Goal: Task Accomplishment & Management: Complete application form

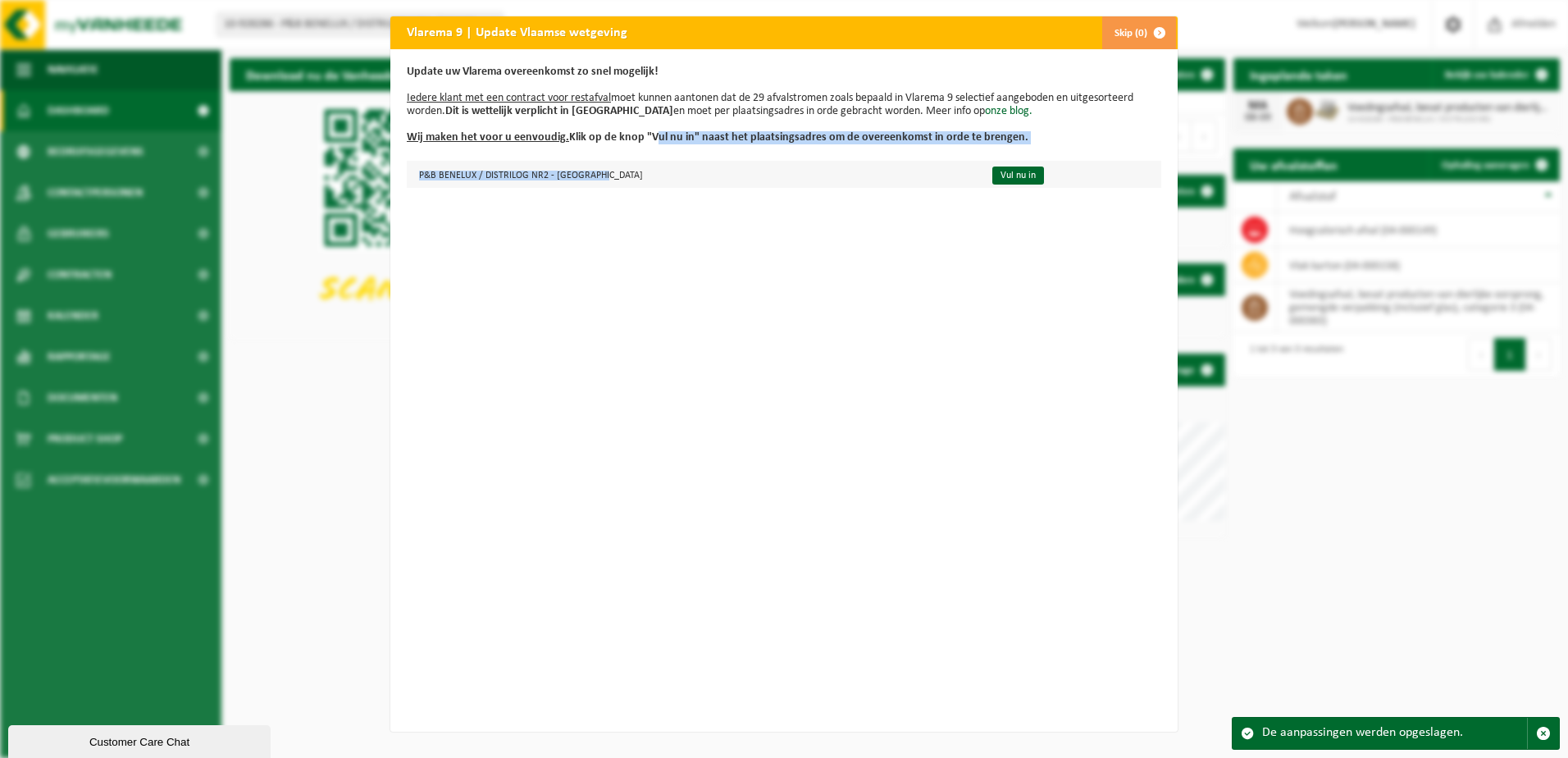
drag, startPoint x: 646, startPoint y: 130, endPoint x: 808, endPoint y: 183, distance: 170.4
click at [808, 183] on div "Update uw Vlarema overeenkomst zo snel mogelijk! Iedere klant met een contract …" at bounding box center [784, 390] width 787 height 682
drag, startPoint x: 808, startPoint y: 183, endPoint x: 988, endPoint y: 177, distance: 180.1
click at [992, 177] on link "Vul nu in" at bounding box center [1018, 175] width 52 height 18
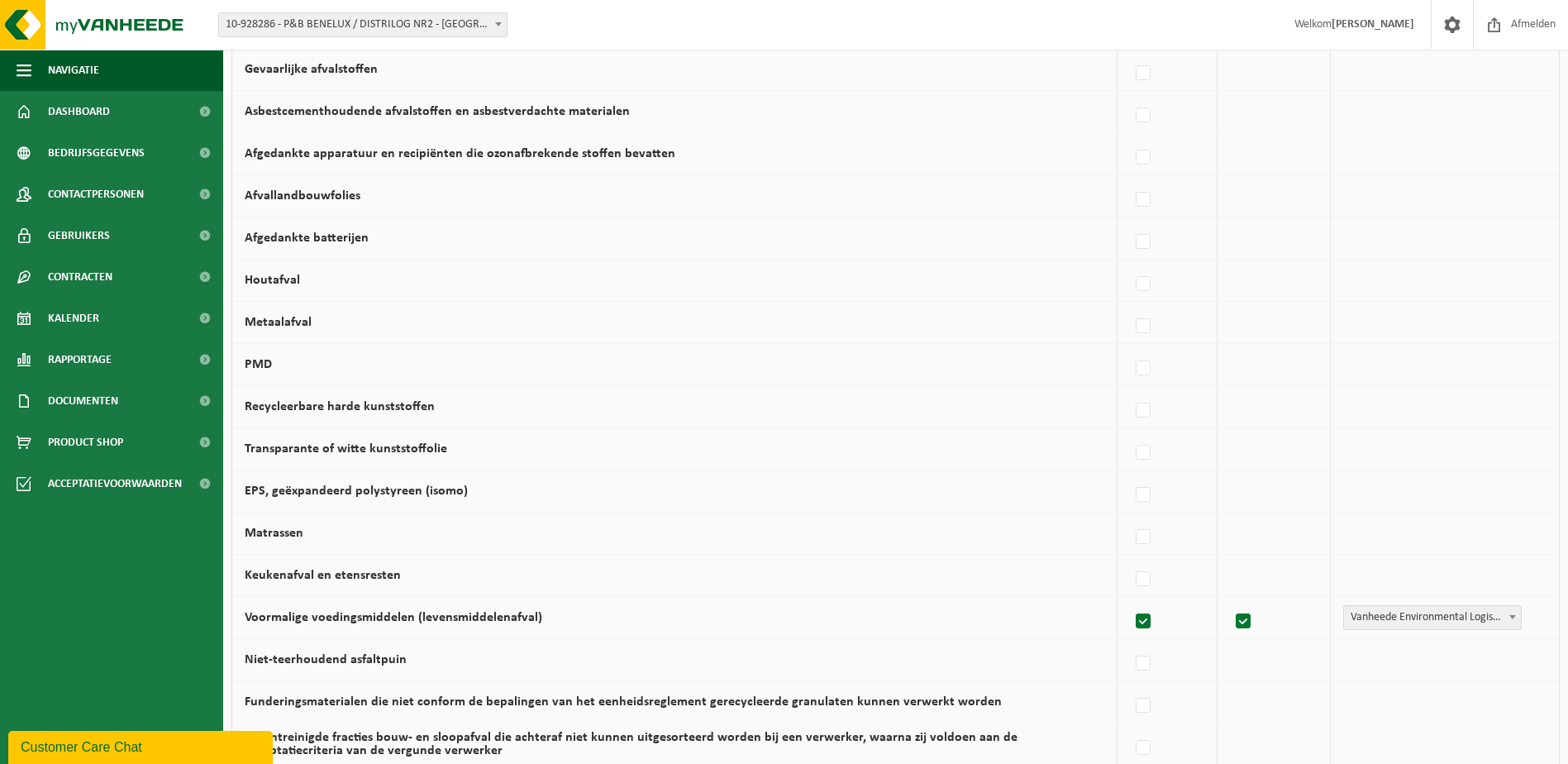
scroll to position [950, 0]
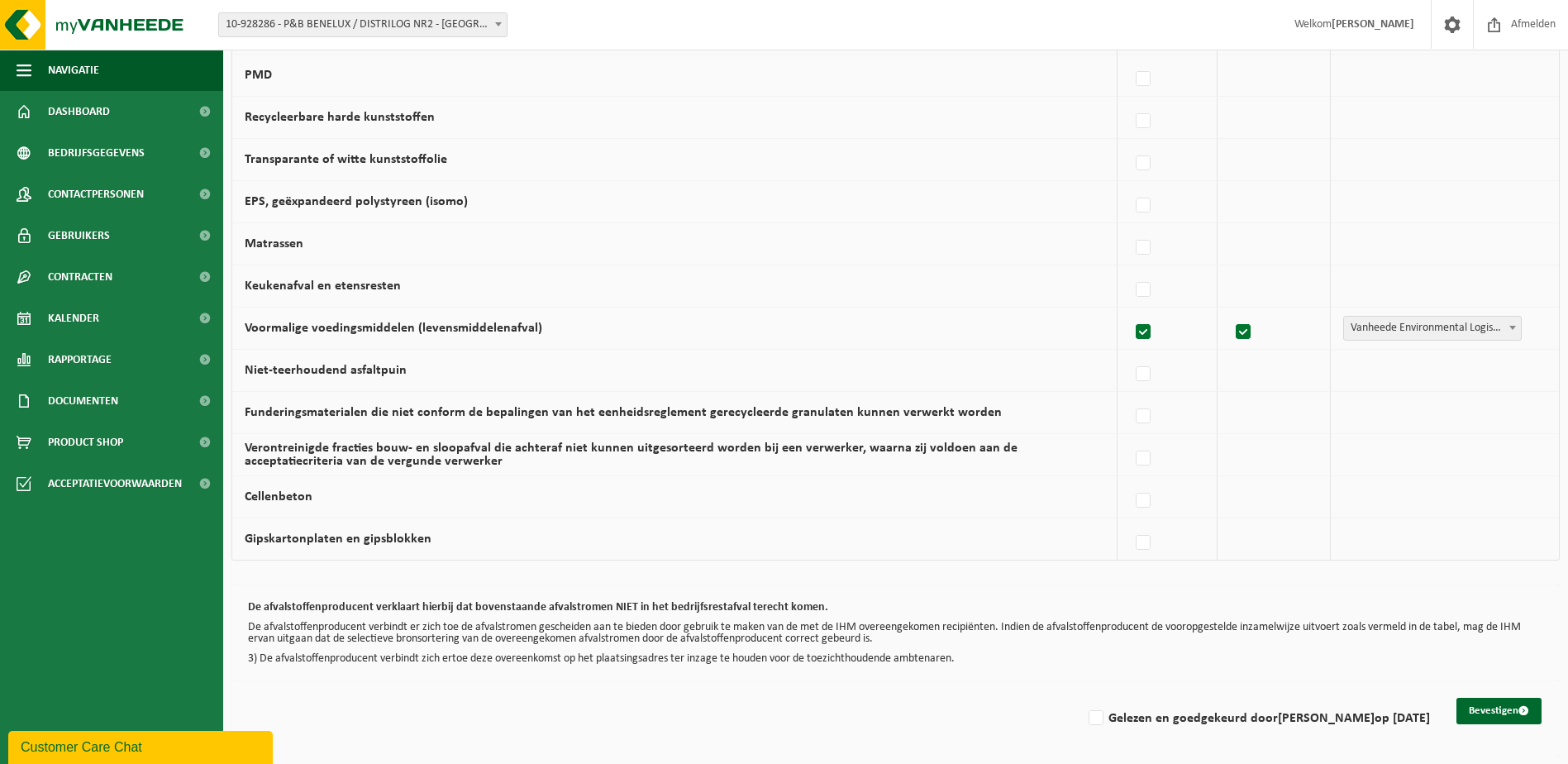
click at [1499, 334] on span "Vanheede Environmental Logistics" at bounding box center [1432, 328] width 177 height 23
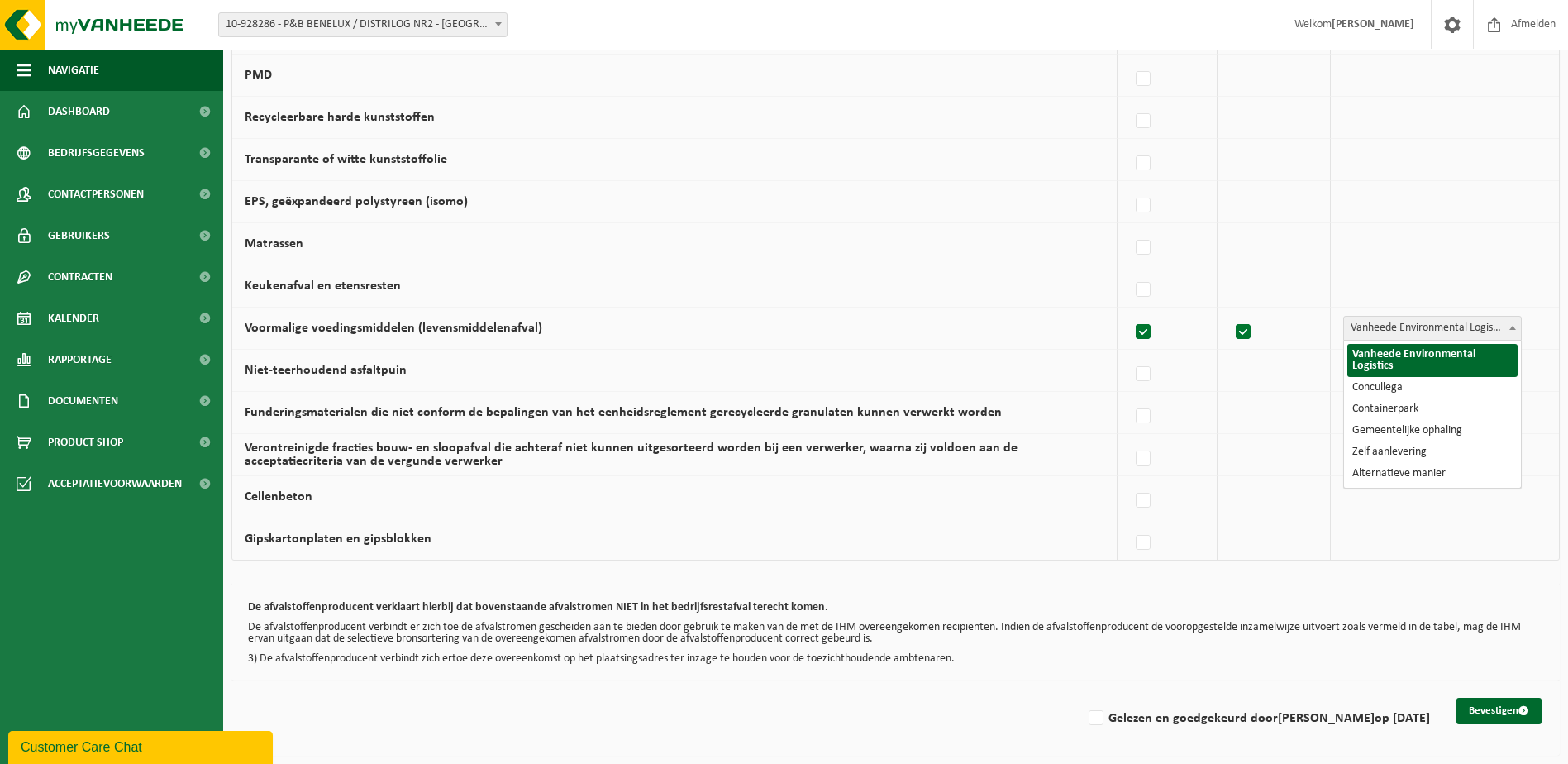
drag, startPoint x: 1499, startPoint y: 334, endPoint x: 1481, endPoint y: 339, distance: 18.7
click at [1499, 334] on span "Vanheede Environmental Logistics" at bounding box center [1432, 328] width 177 height 23
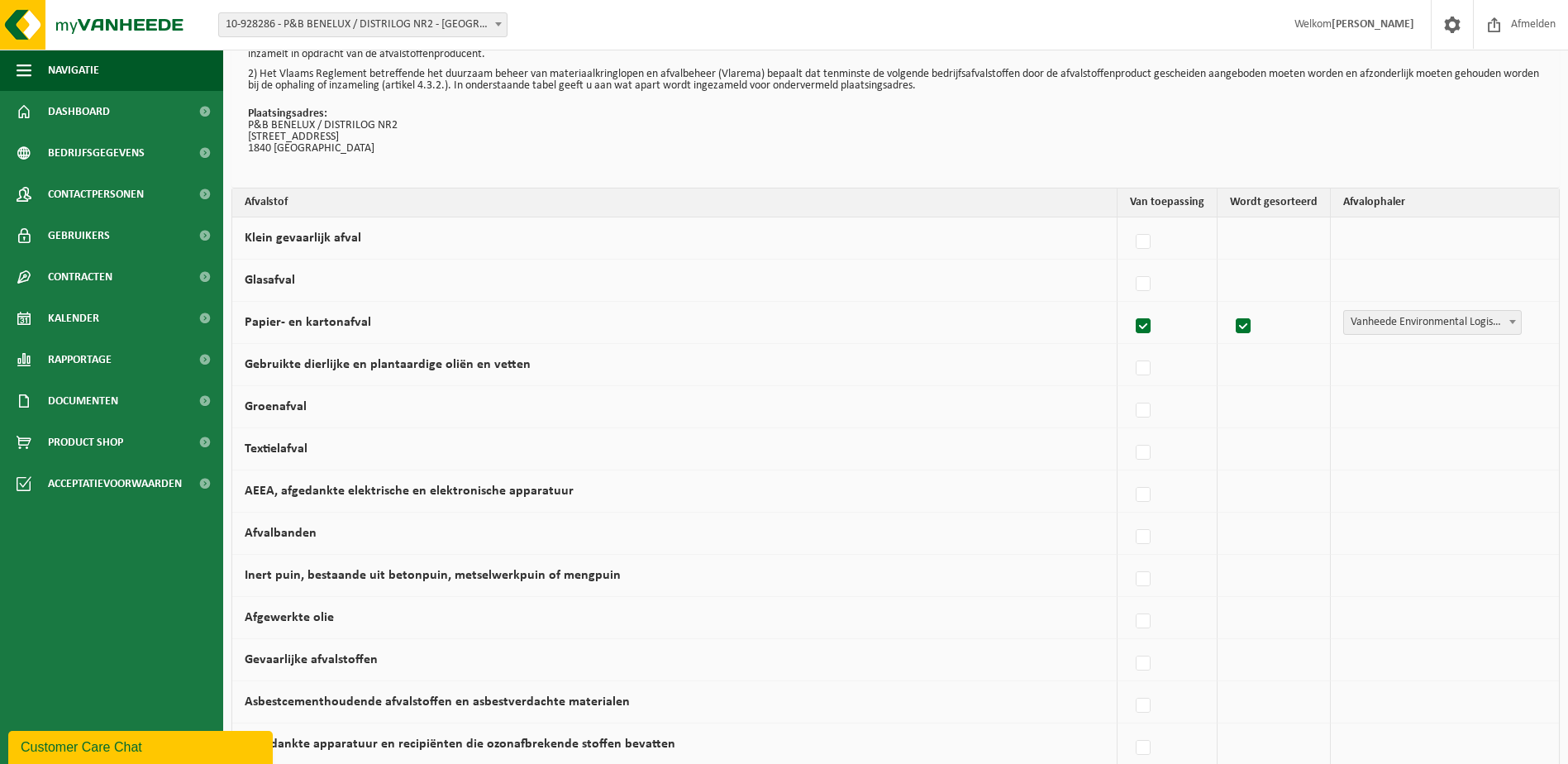
scroll to position [0, 0]
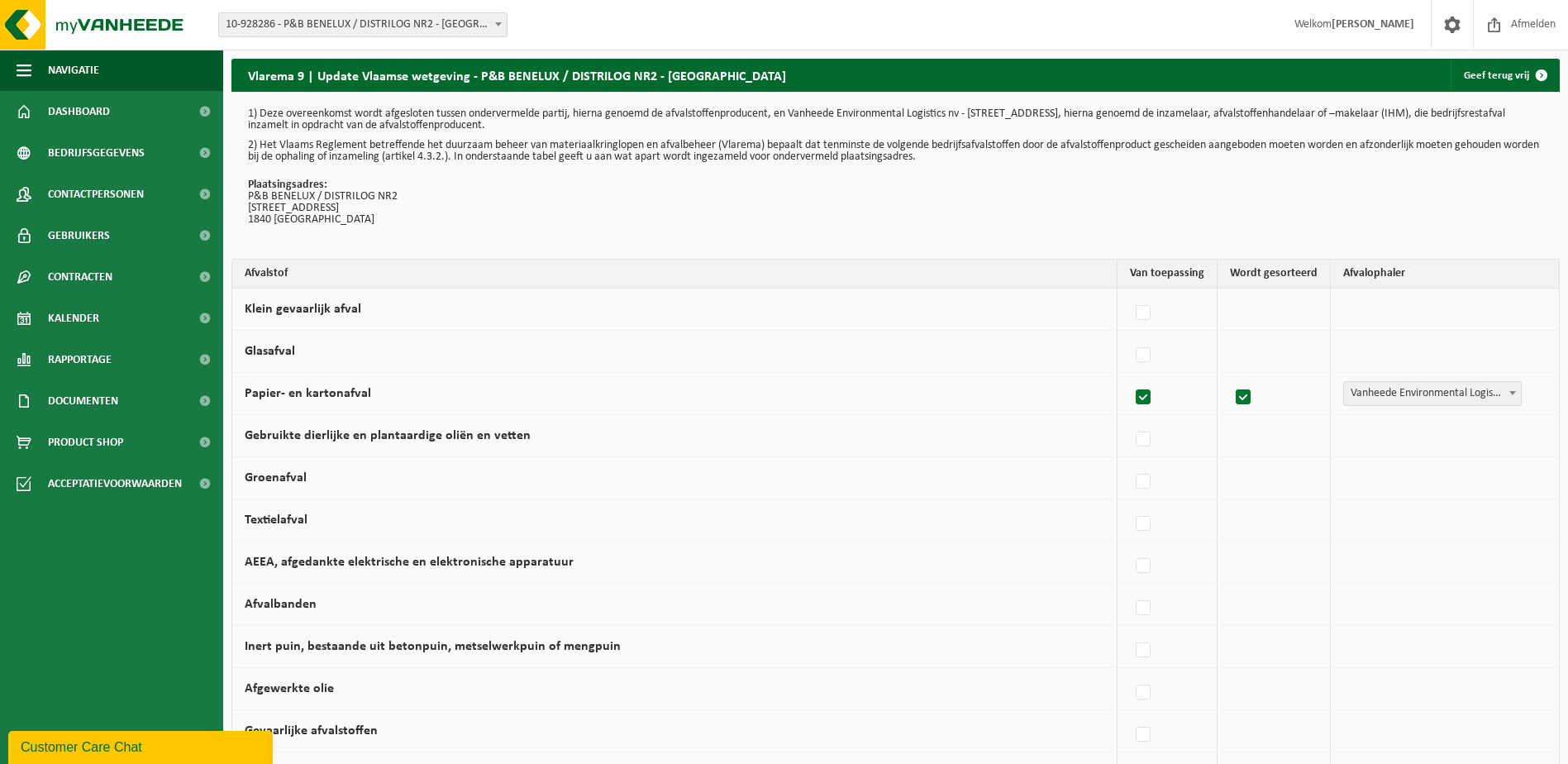
click at [1149, 402] on label at bounding box center [1144, 398] width 23 height 25
click at [1129, 377] on input "Papier- en kartonafval" at bounding box center [1128, 376] width 1 height 1
checkbox input "false"
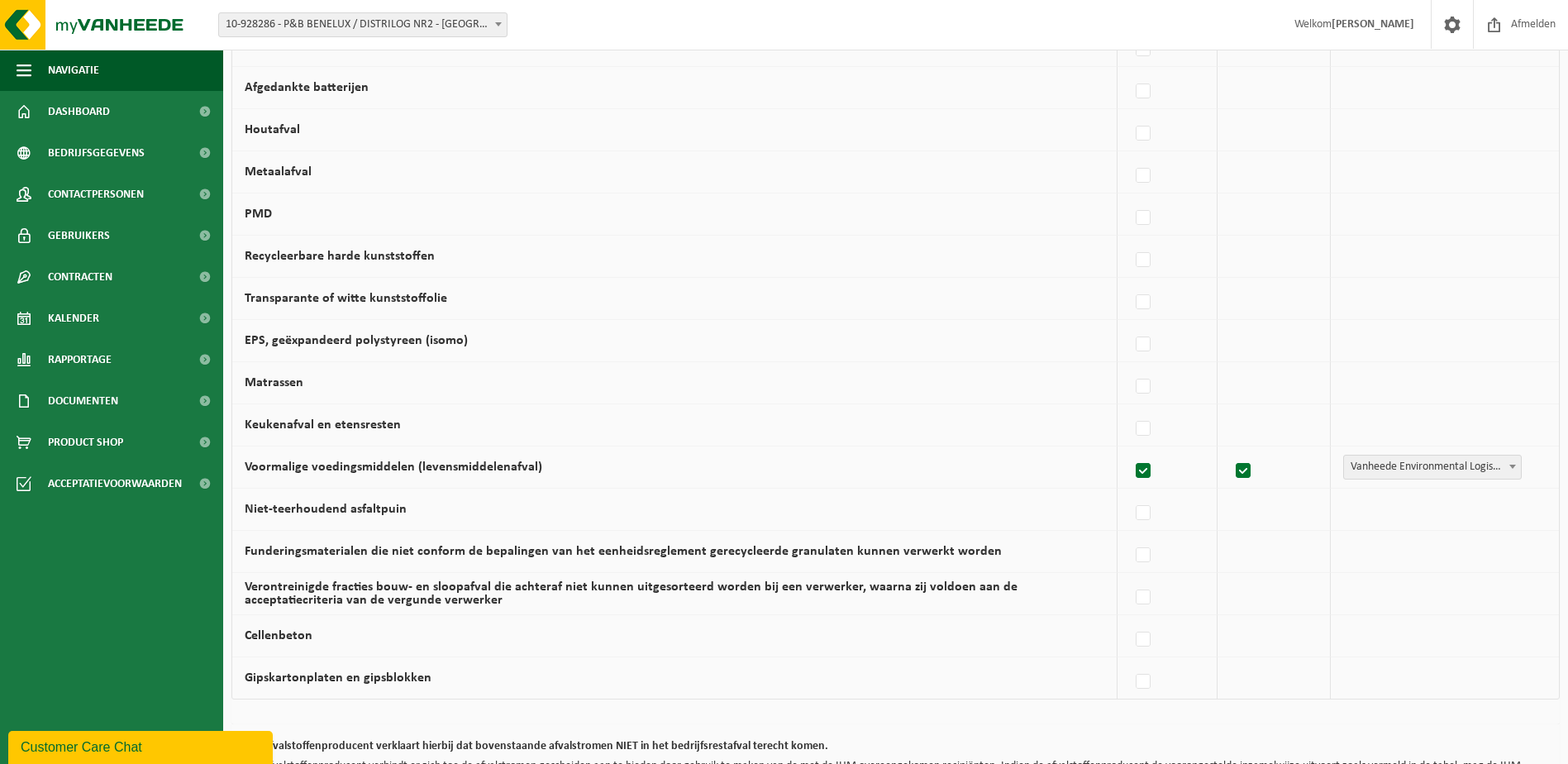
scroll to position [950, 0]
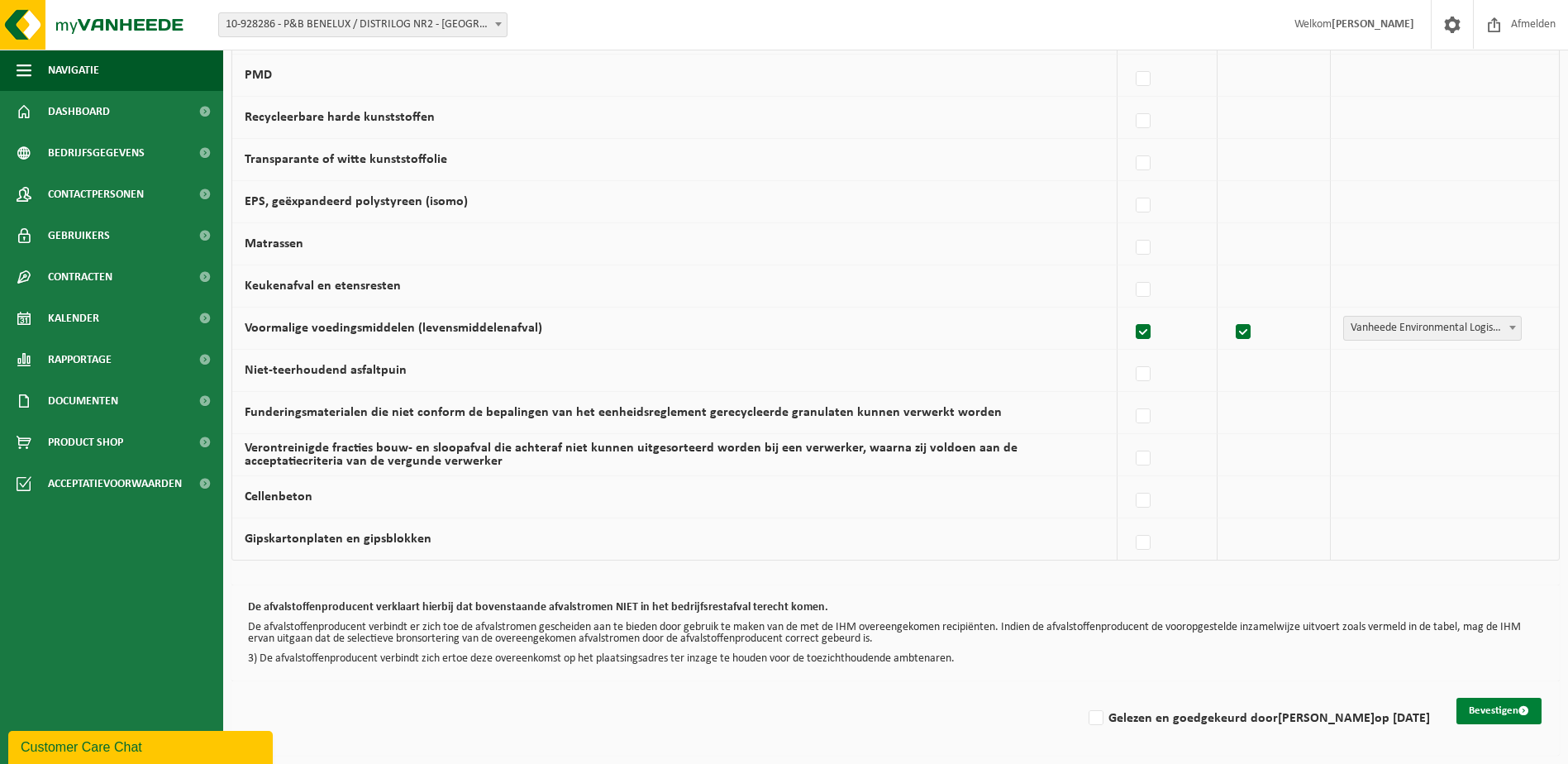
click at [1509, 714] on button "Bevestigen" at bounding box center [1498, 711] width 85 height 27
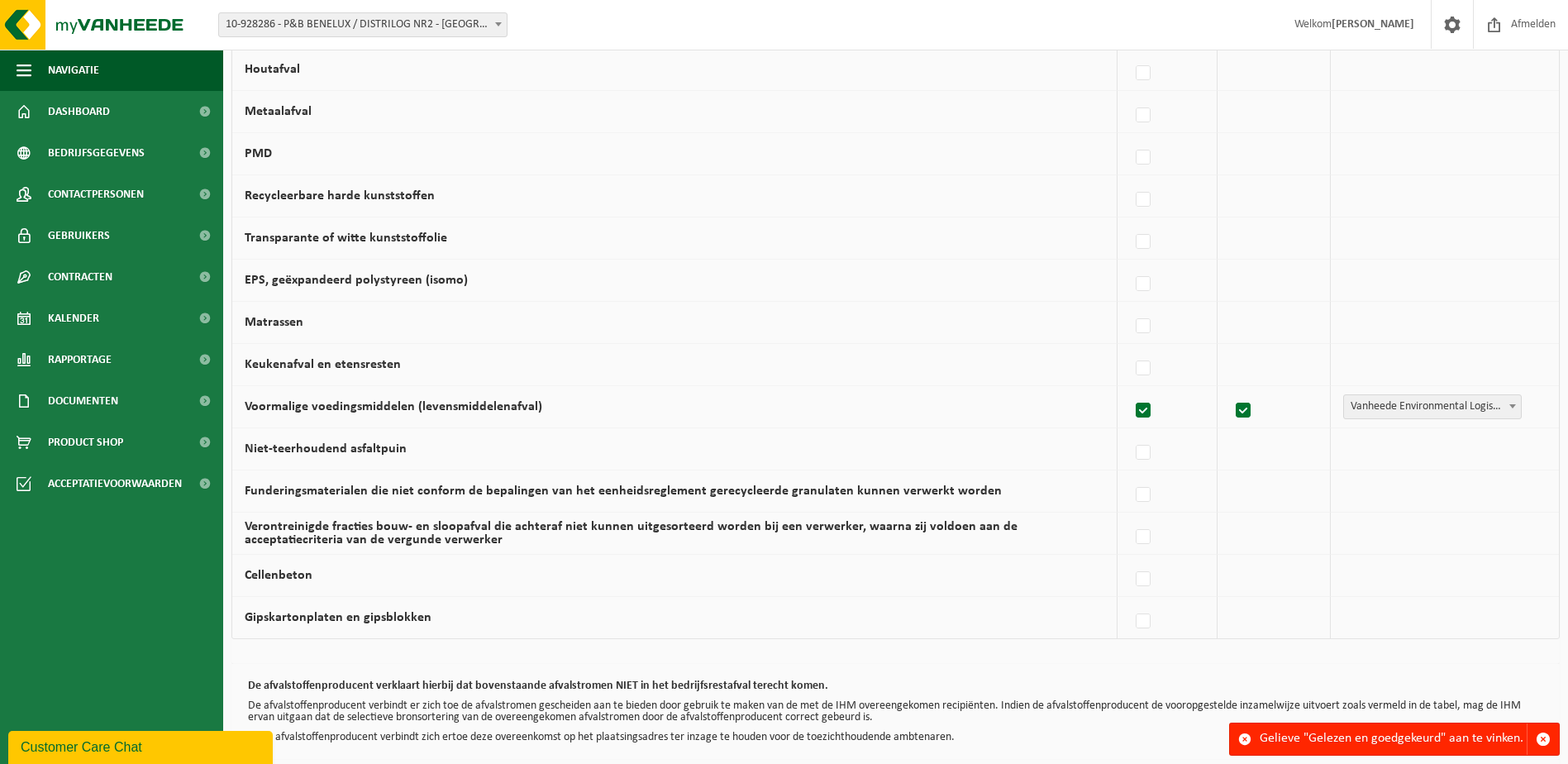
scroll to position [950, 0]
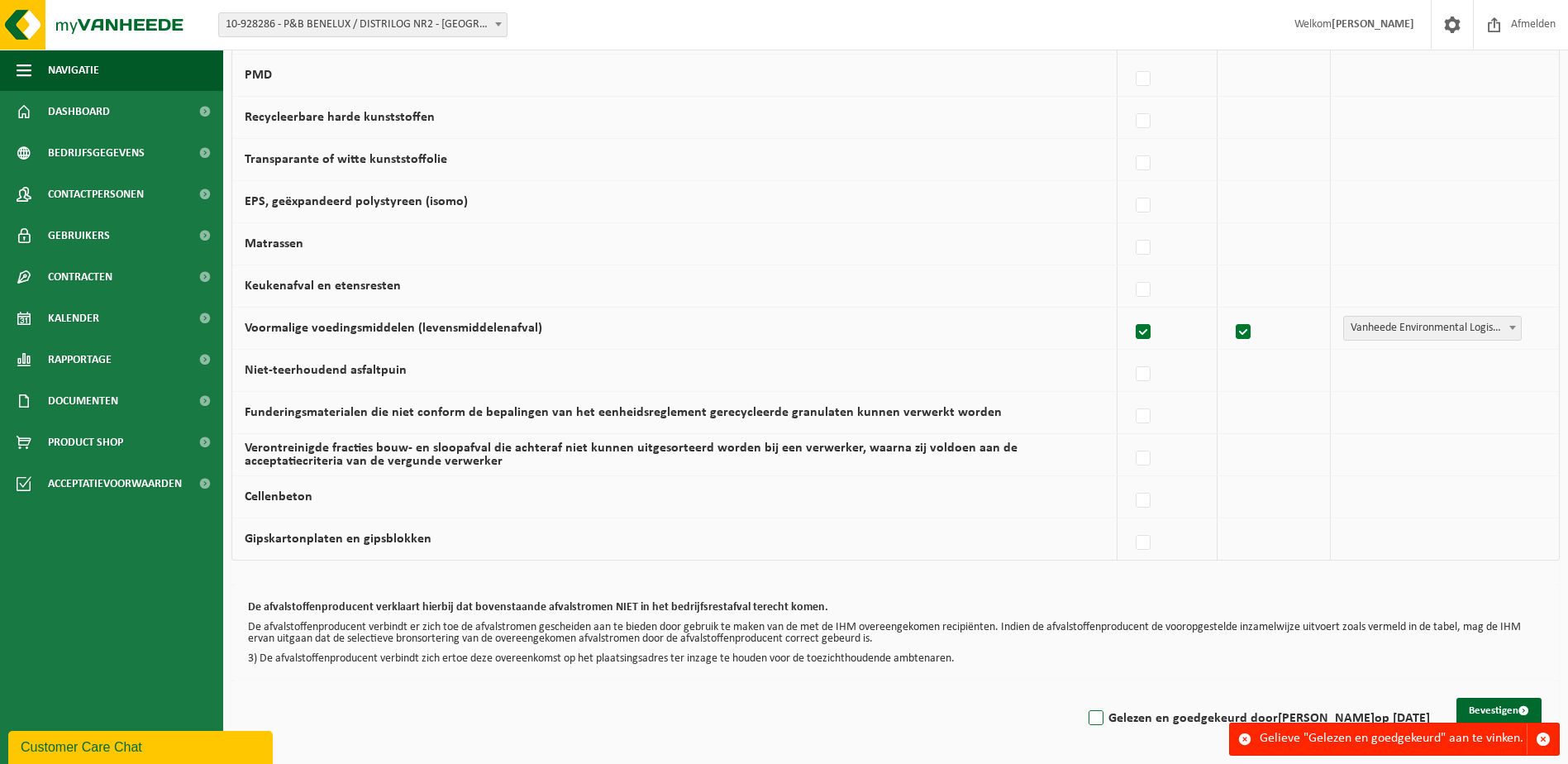
click at [1090, 718] on label "Gelezen en goedgekeurd door Kristof Heremans op 02/09/25" at bounding box center [1257, 718] width 344 height 25
click at [1083, 697] on input "Gelezen en goedgekeurd door Kristof Heremans op 02/09/25" at bounding box center [1082, 696] width 1 height 1
checkbox input "true"
click at [1516, 712] on button "Bevestigen" at bounding box center [1498, 711] width 85 height 27
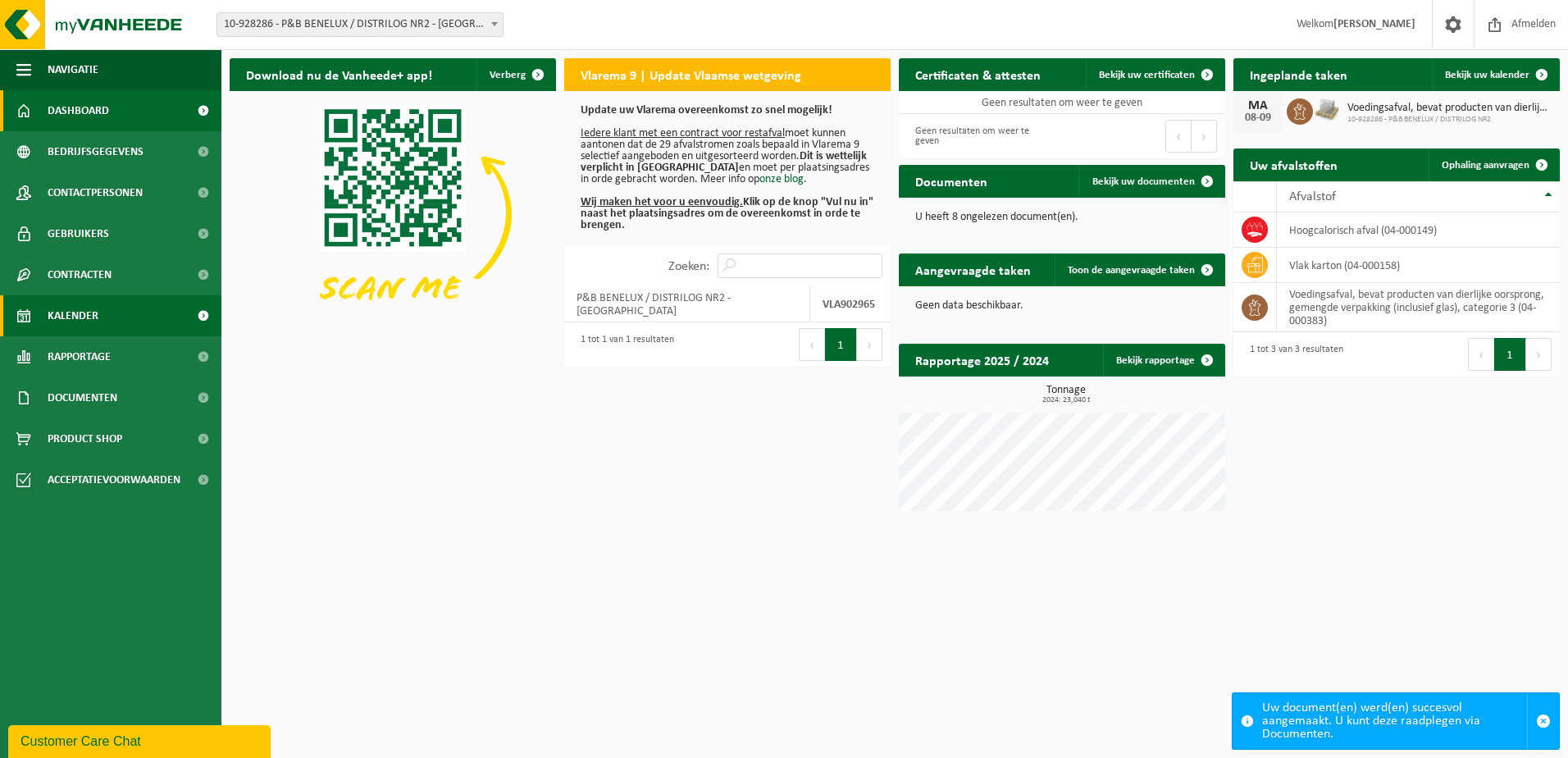
click at [108, 314] on link "Kalender" at bounding box center [110, 315] width 221 height 41
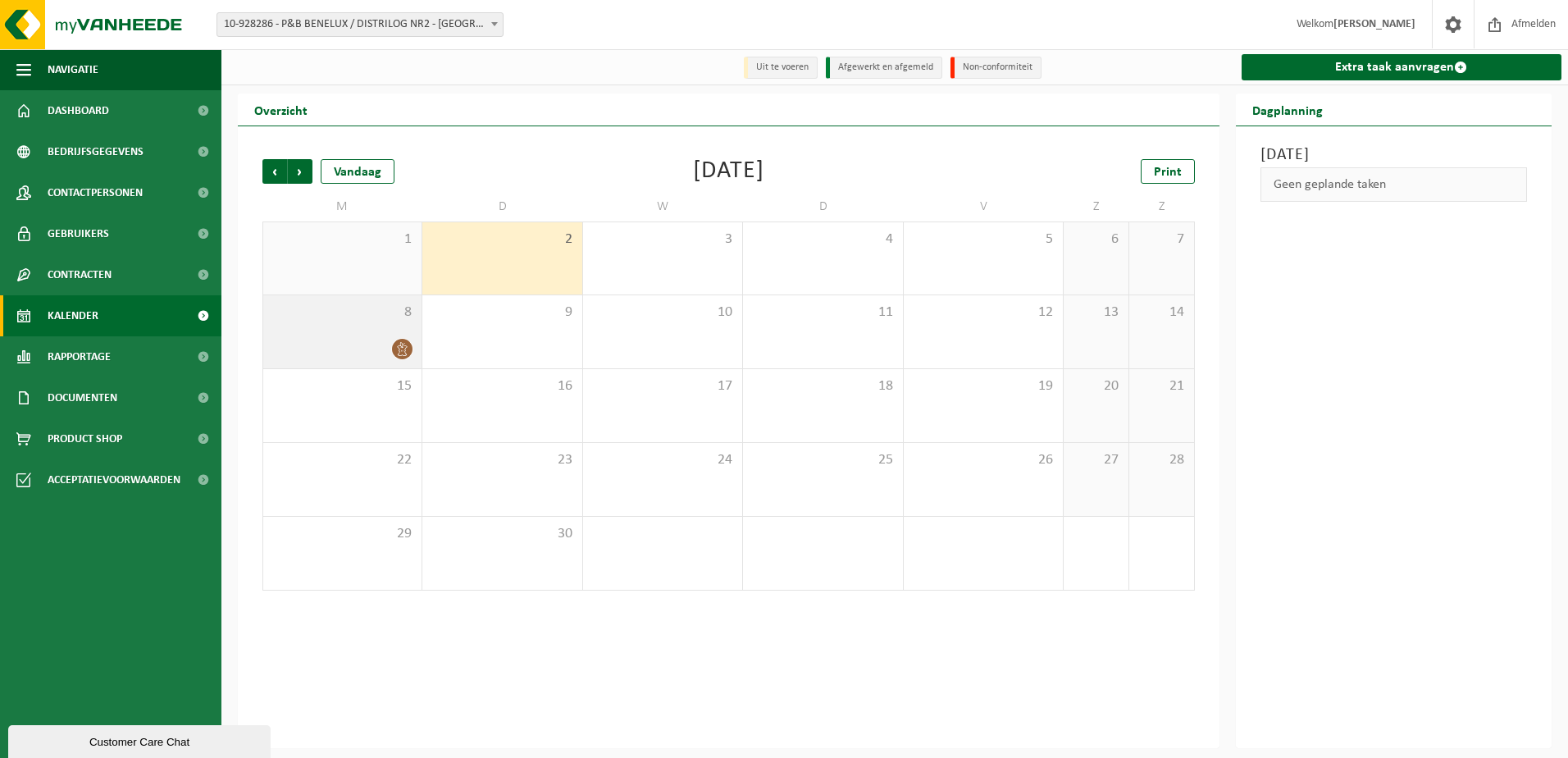
click at [368, 341] on div at bounding box center [342, 348] width 142 height 22
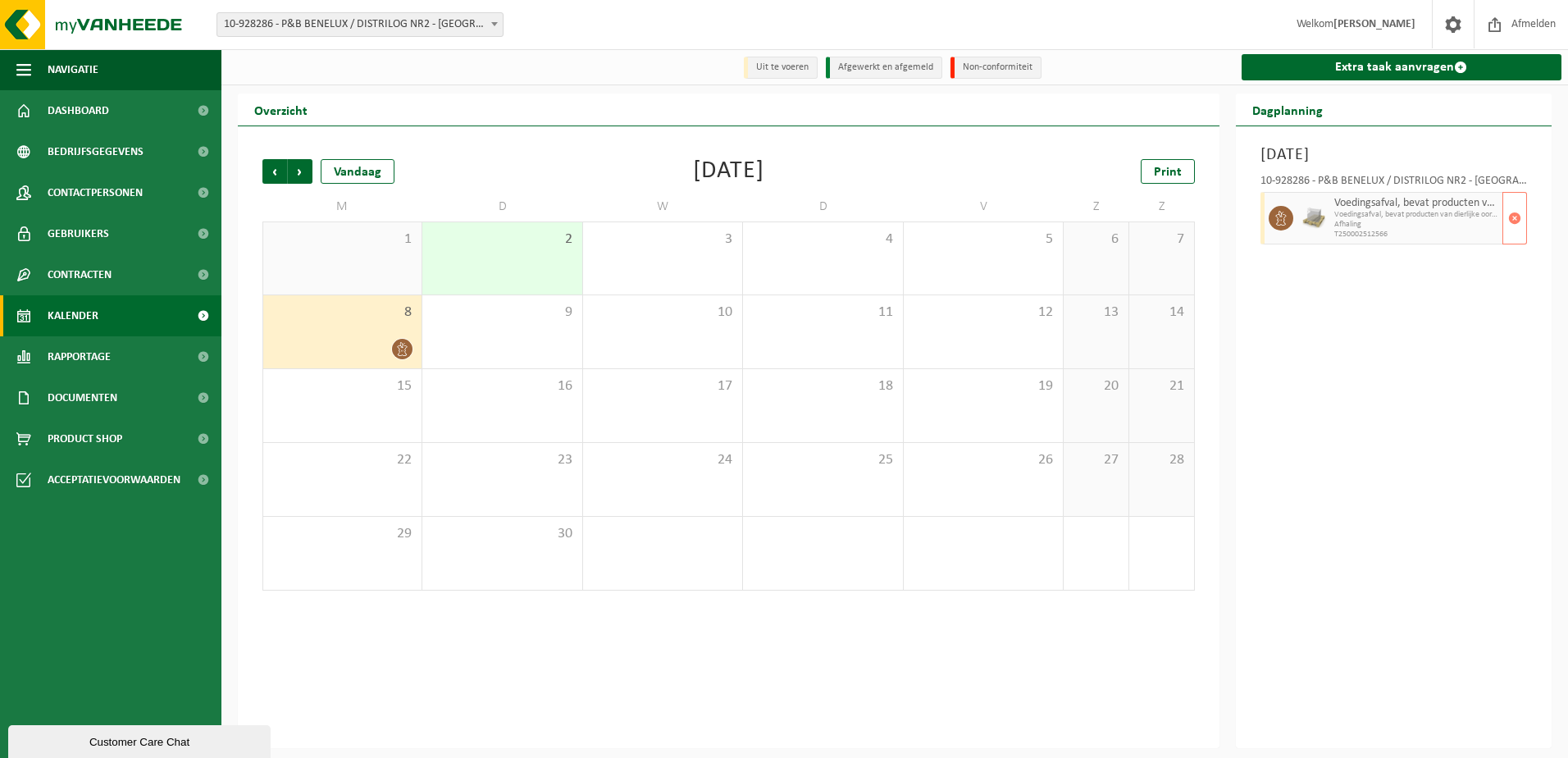
click at [1400, 224] on span "Afhaling" at bounding box center [1416, 225] width 165 height 9
click at [1306, 217] on img at bounding box center [1313, 218] width 25 height 25
drag, startPoint x: 1338, startPoint y: 214, endPoint x: 1348, endPoint y: 213, distance: 10.0
click at [1338, 213] on span "Voedingsafval, bevat producten van dierlijke oorsprong, geme" at bounding box center [1416, 214] width 165 height 9
click at [1373, 236] on span "T250002512566" at bounding box center [1416, 234] width 165 height 9
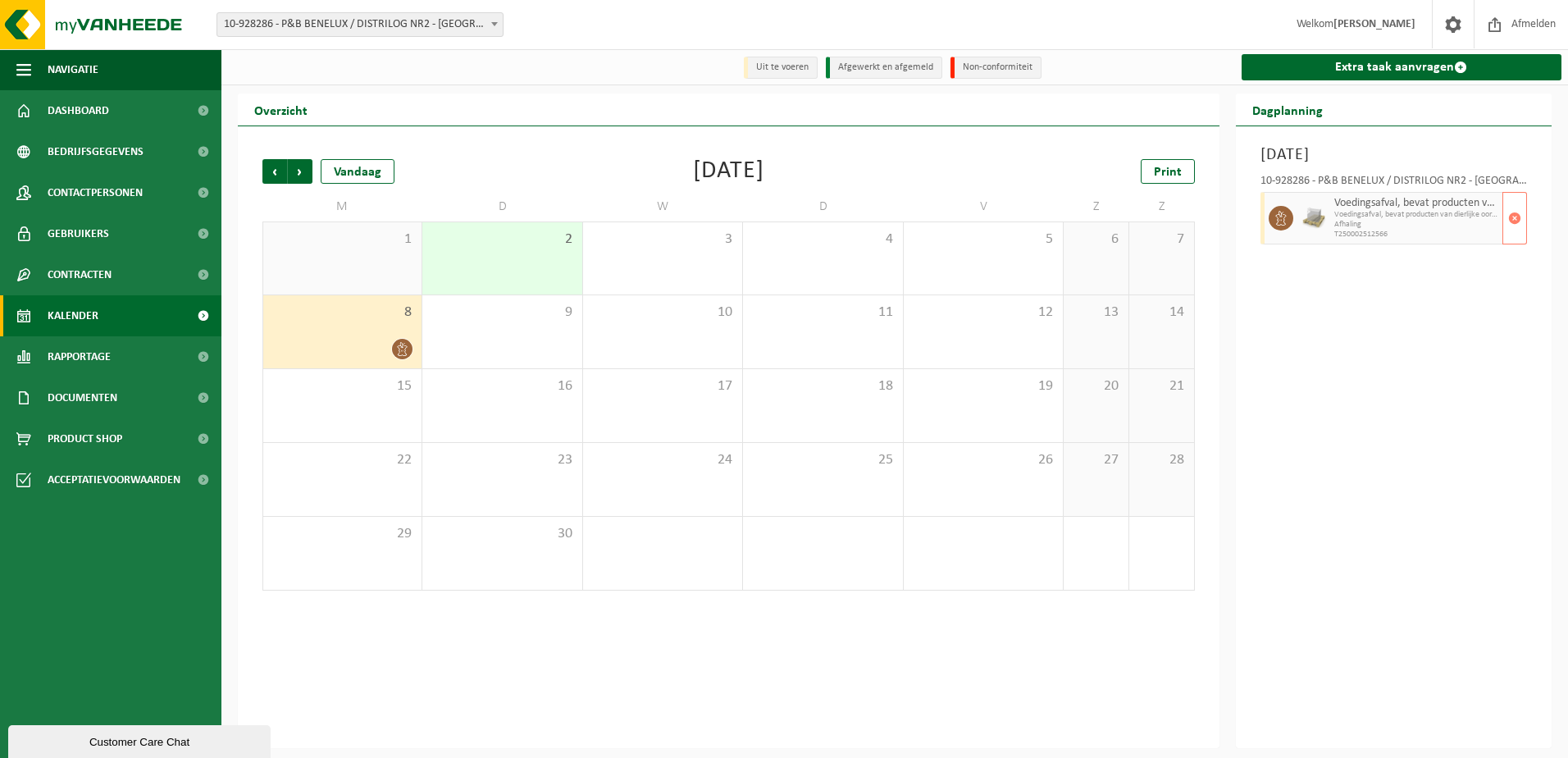
click at [1357, 211] on span "Voedingsafval, bevat producten van dierlijke oorsprong, geme" at bounding box center [1416, 214] width 165 height 9
drag, startPoint x: 1357, startPoint y: 211, endPoint x: 1288, endPoint y: 220, distance: 69.6
click at [1288, 220] on span at bounding box center [1281, 218] width 25 height 25
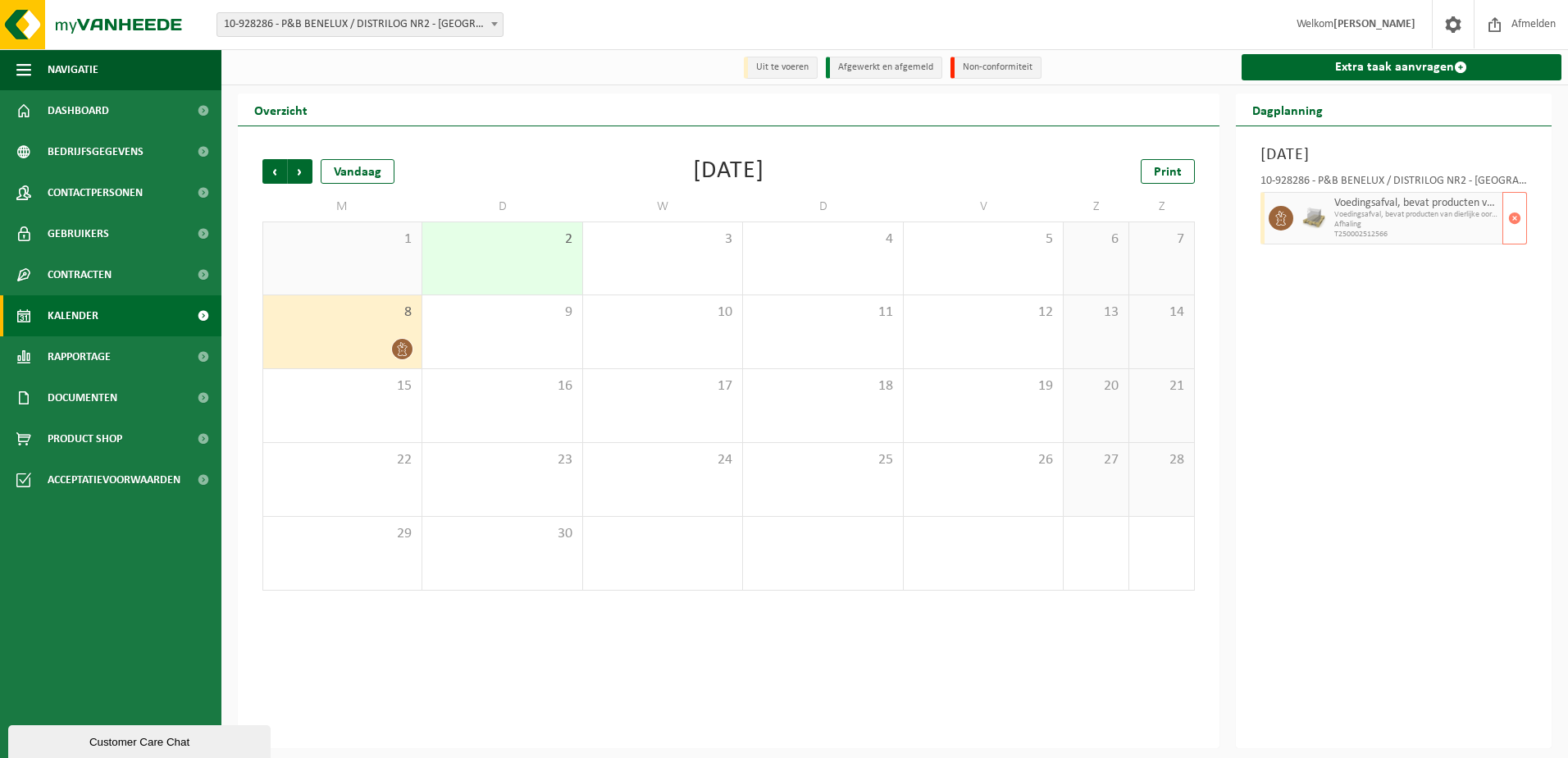
click at [1322, 218] on img at bounding box center [1313, 218] width 25 height 25
click at [1293, 220] on div at bounding box center [1278, 218] width 37 height 53
click at [1307, 220] on img at bounding box center [1313, 218] width 25 height 25
click at [1310, 220] on img at bounding box center [1313, 218] width 25 height 25
click at [97, 156] on span "Bedrijfsgegevens" at bounding box center [95, 151] width 96 height 41
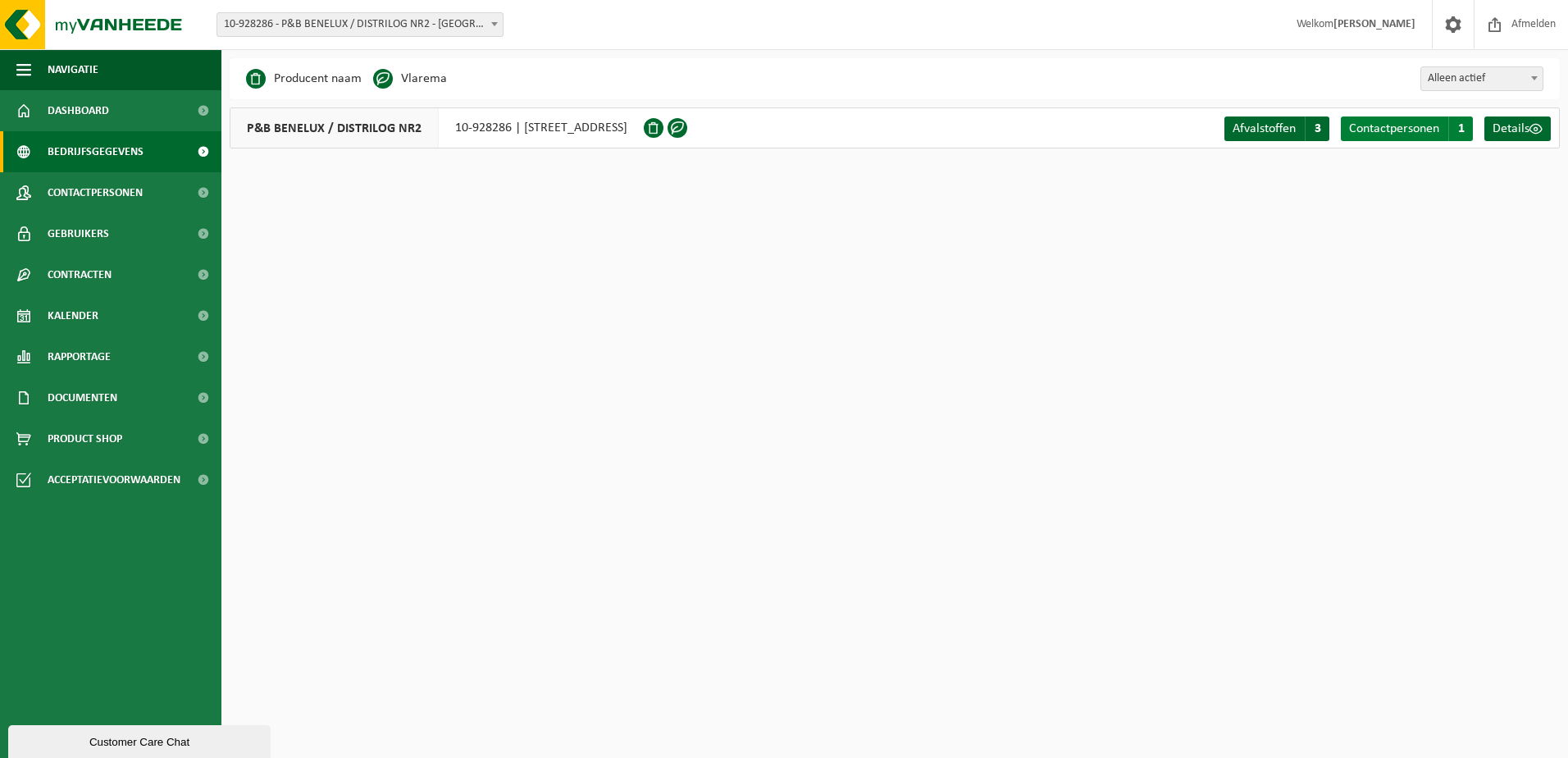
click at [1410, 130] on span "Contactpersonen" at bounding box center [1394, 128] width 91 height 13
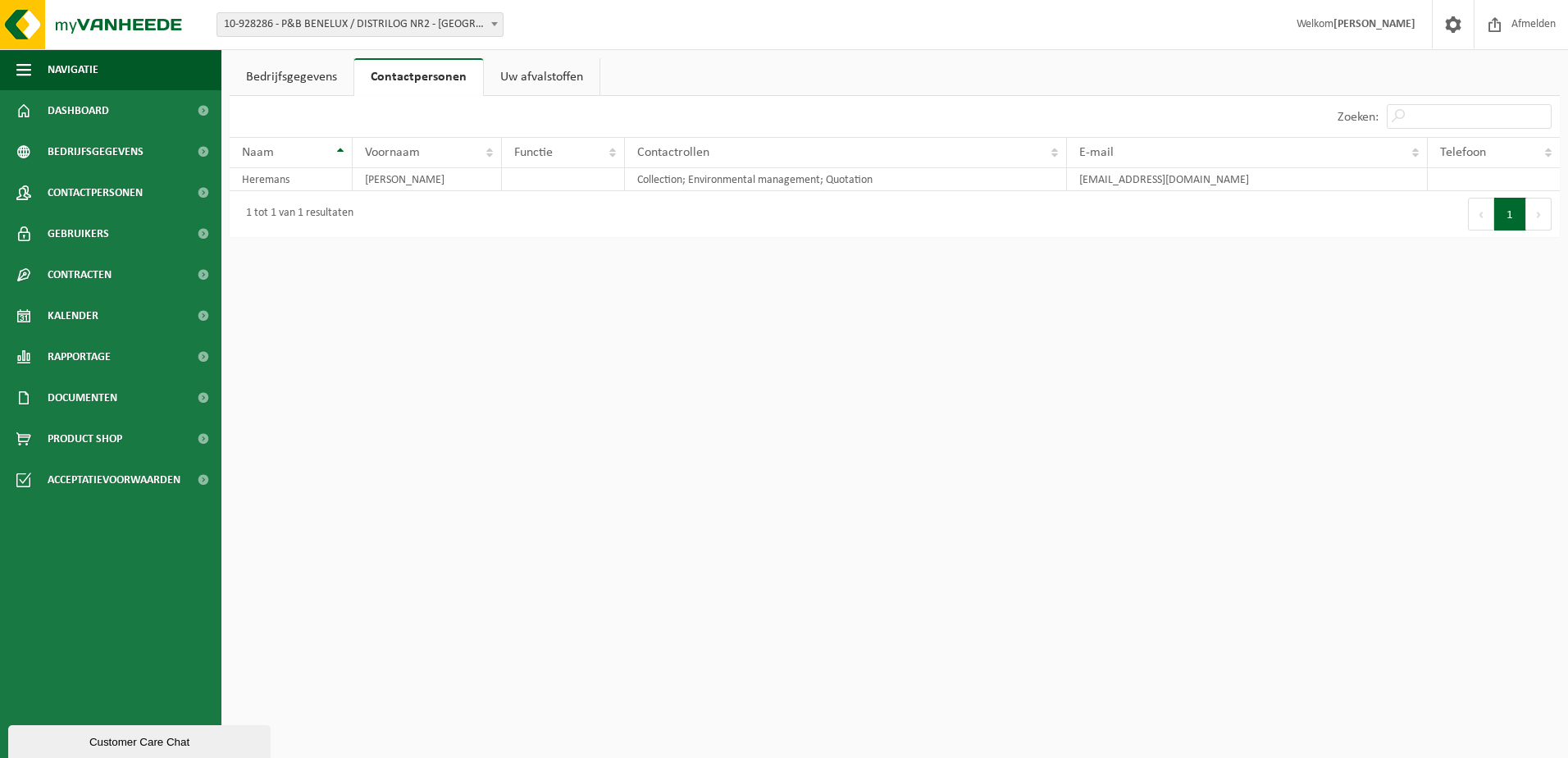
click at [528, 78] on link "Uw afvalstoffen" at bounding box center [541, 77] width 115 height 38
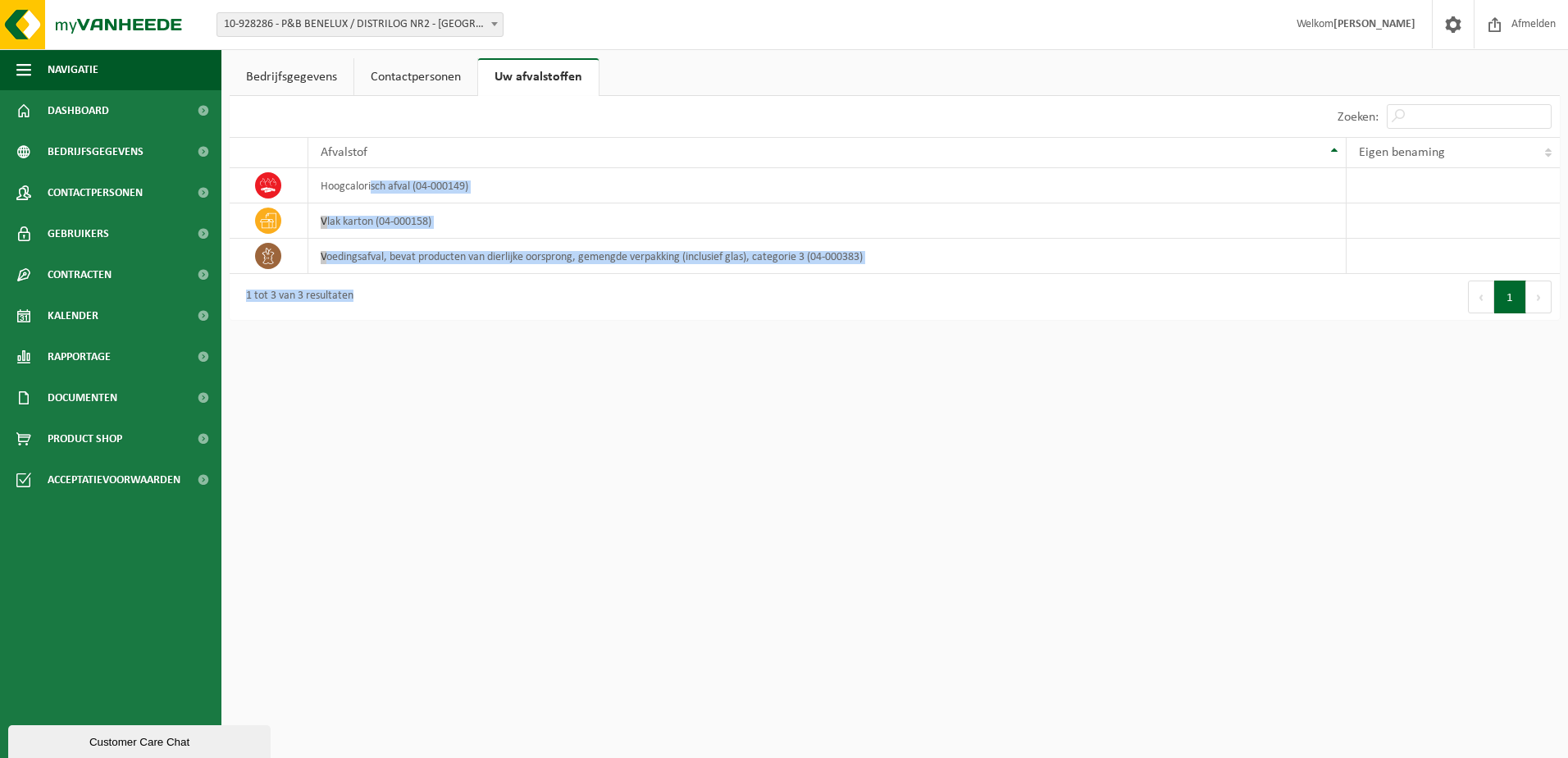
drag, startPoint x: 371, startPoint y: 181, endPoint x: 801, endPoint y: 275, distance: 440.2
click at [801, 275] on div "10 25 50 100 10 resultaten weergeven Zoeken: Afvalstof Eigen benaming hoogcalor…" at bounding box center [894, 208] width 1330 height 224
click at [801, 275] on div "1 tot 3 van 3 resultaten" at bounding box center [562, 296] width 665 height 46
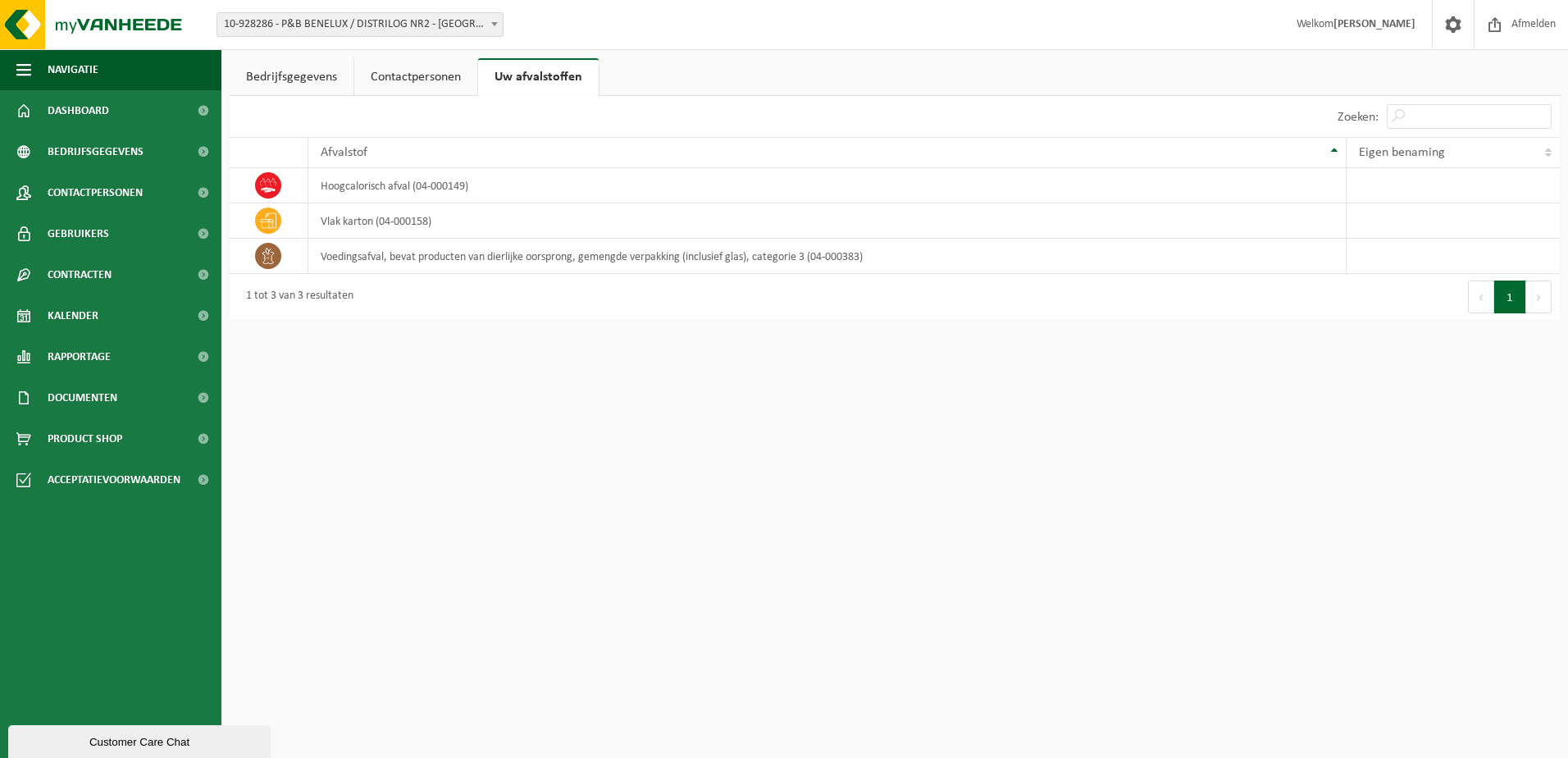
click at [433, 74] on link "Contactpersonen" at bounding box center [415, 77] width 123 height 38
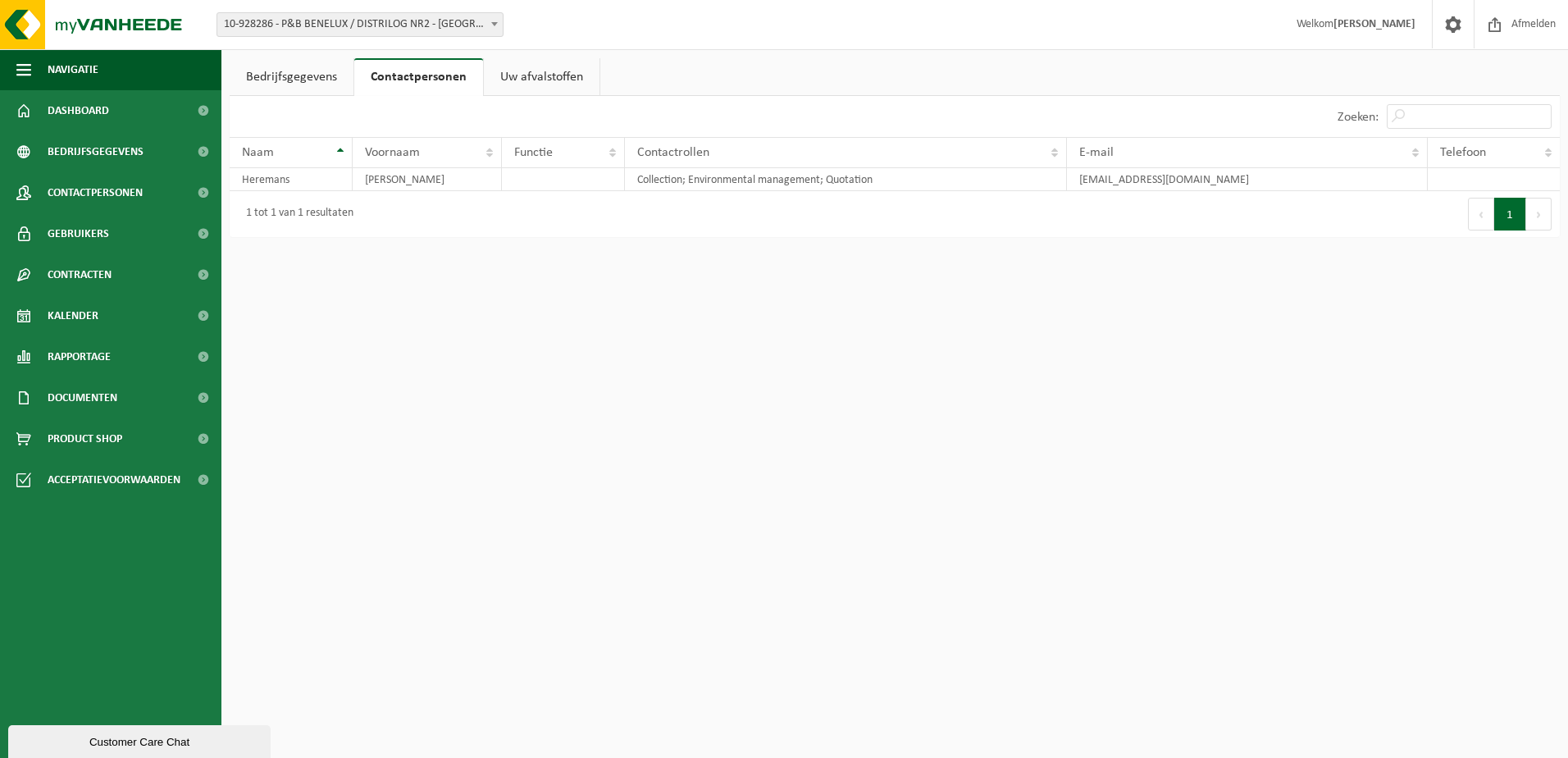
click at [329, 76] on link "Bedrijfsgegevens" at bounding box center [291, 77] width 124 height 38
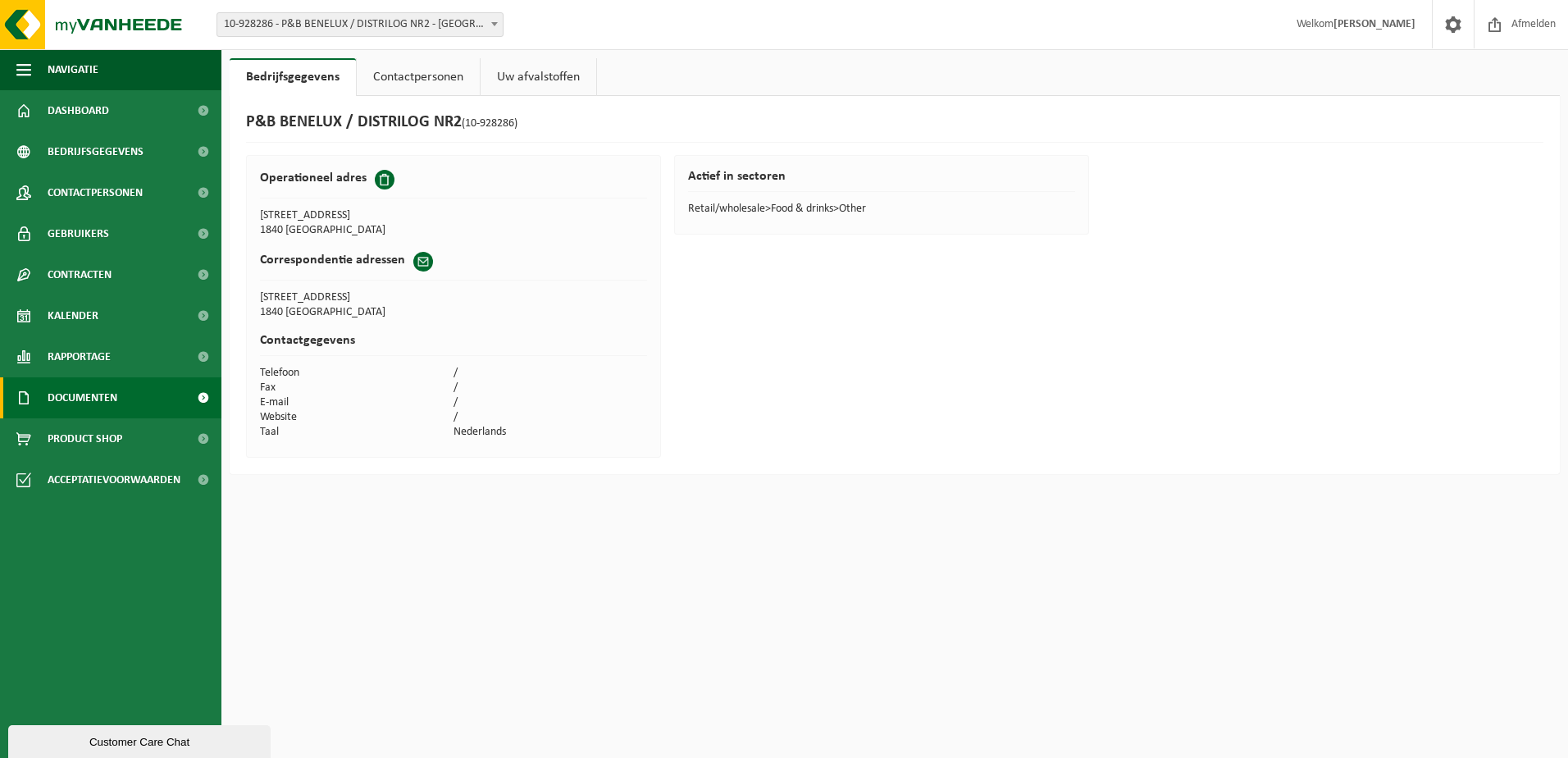
click at [112, 404] on span "Documenten" at bounding box center [82, 397] width 70 height 41
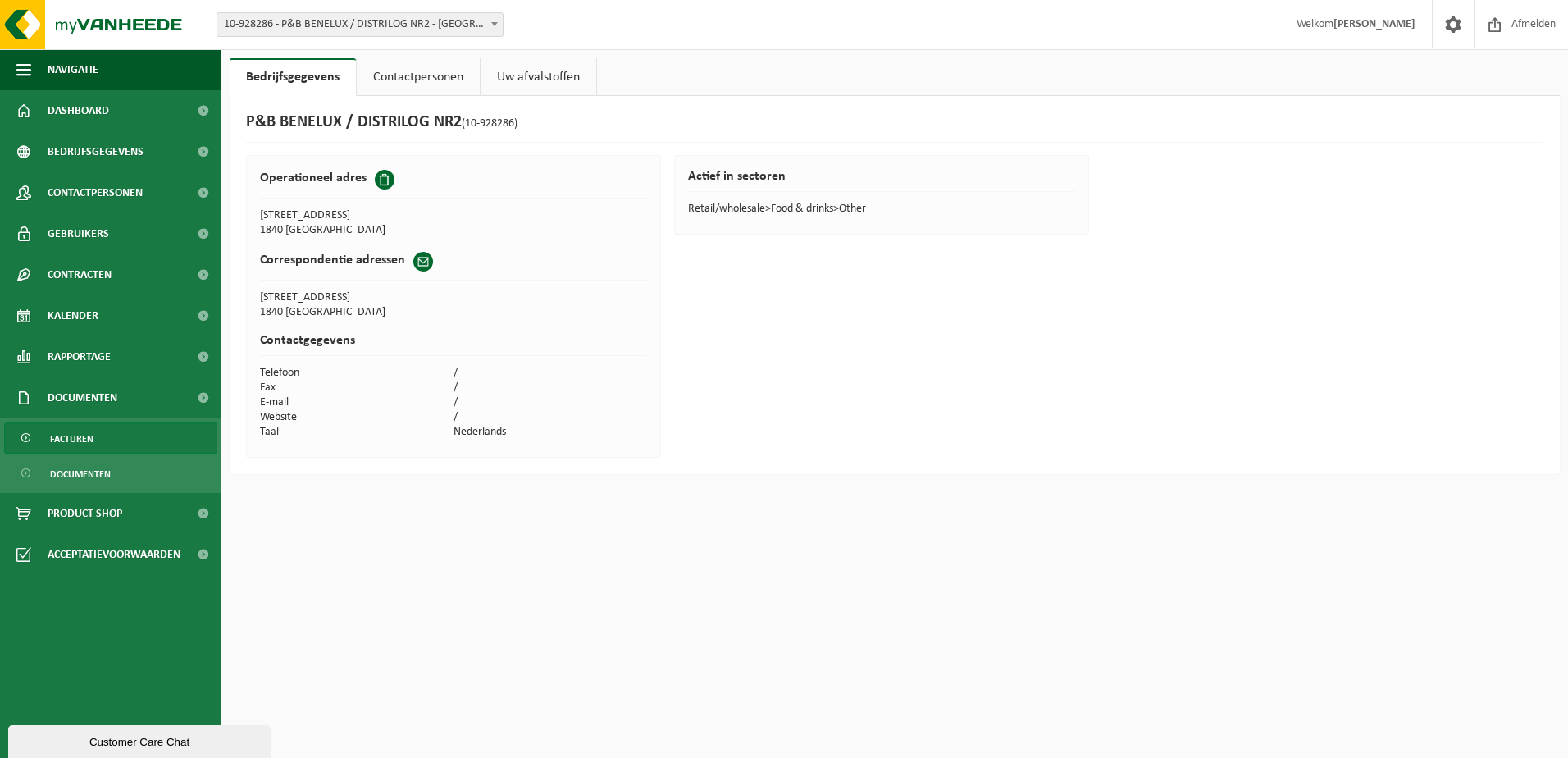
click at [109, 438] on link "Facturen" at bounding box center [110, 437] width 213 height 31
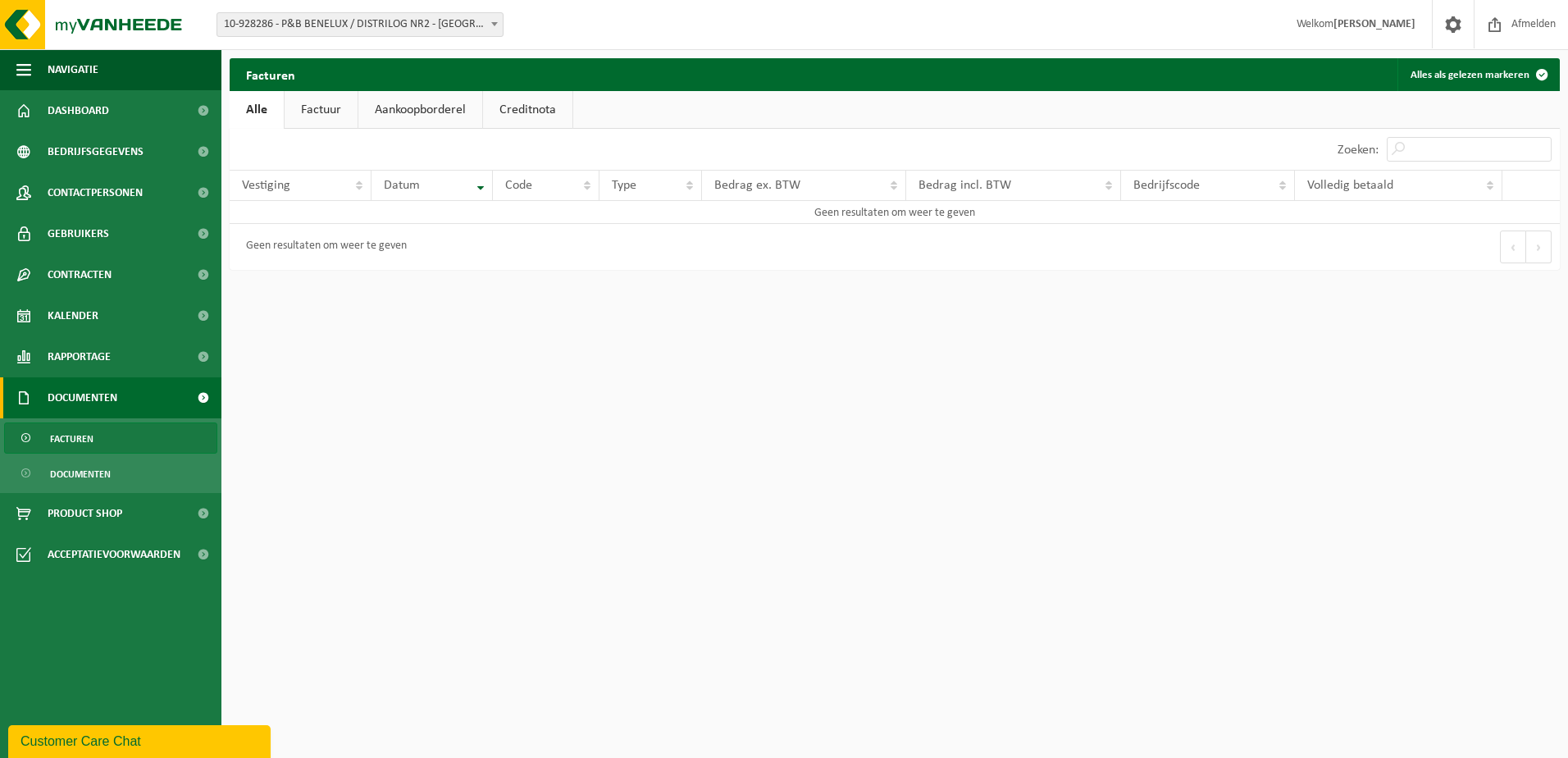
click at [333, 109] on link "Factuur" at bounding box center [320, 109] width 73 height 38
click at [409, 103] on link "Aankoopborderel" at bounding box center [421, 109] width 124 height 38
click at [537, 105] on link "Creditnota" at bounding box center [534, 109] width 90 height 38
click at [265, 109] on link "Alle" at bounding box center [256, 109] width 53 height 38
click at [76, 110] on span "Dashboard" at bounding box center [77, 110] width 61 height 41
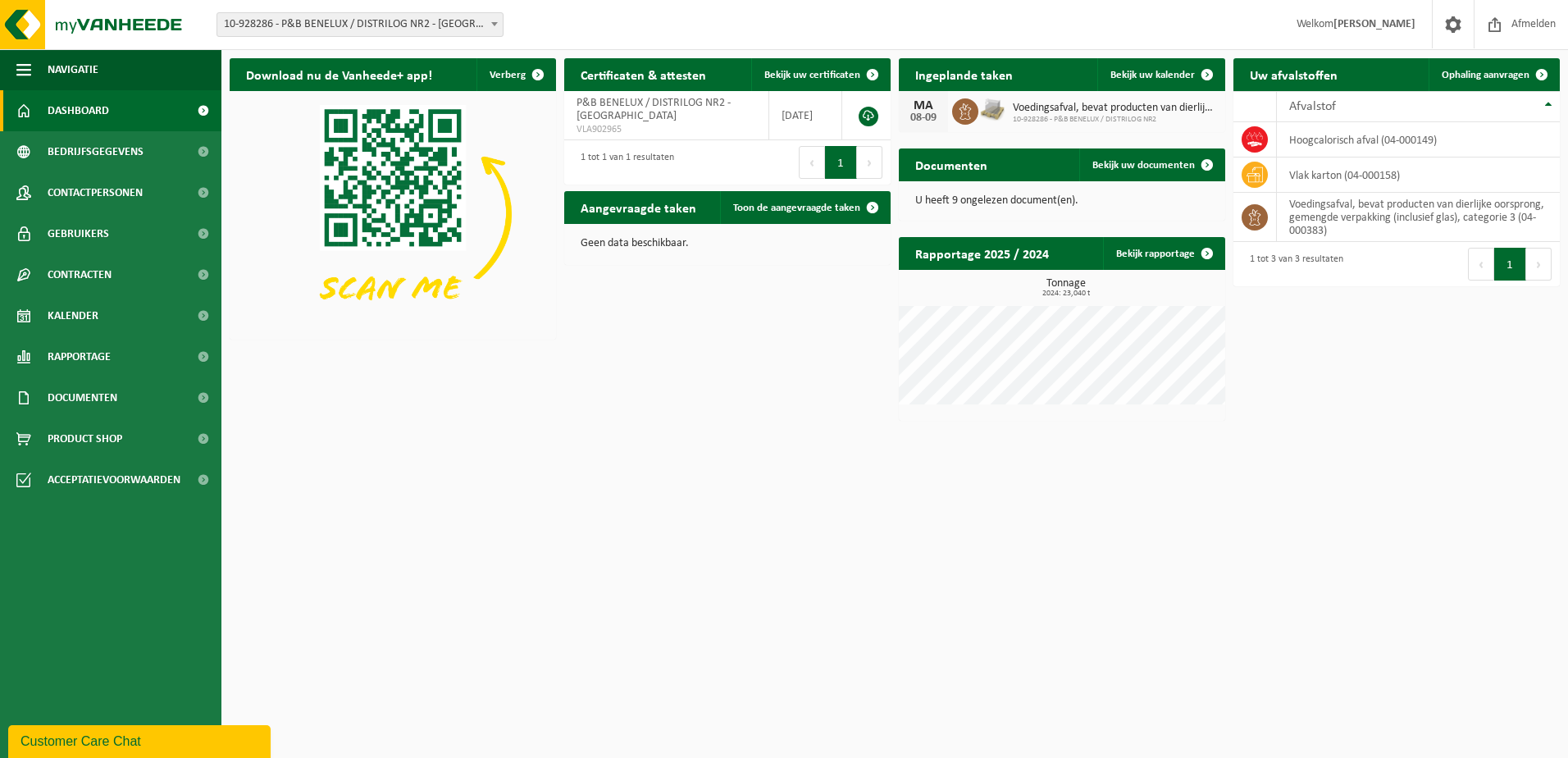
click at [1008, 114] on div "Voedingsafval, bevat producten van dierlijke oorsprong, gemengde verpakking (in…" at bounding box center [1110, 111] width 212 height 25
click at [1157, 81] on link "Bekijk uw kalender" at bounding box center [1160, 75] width 126 height 33
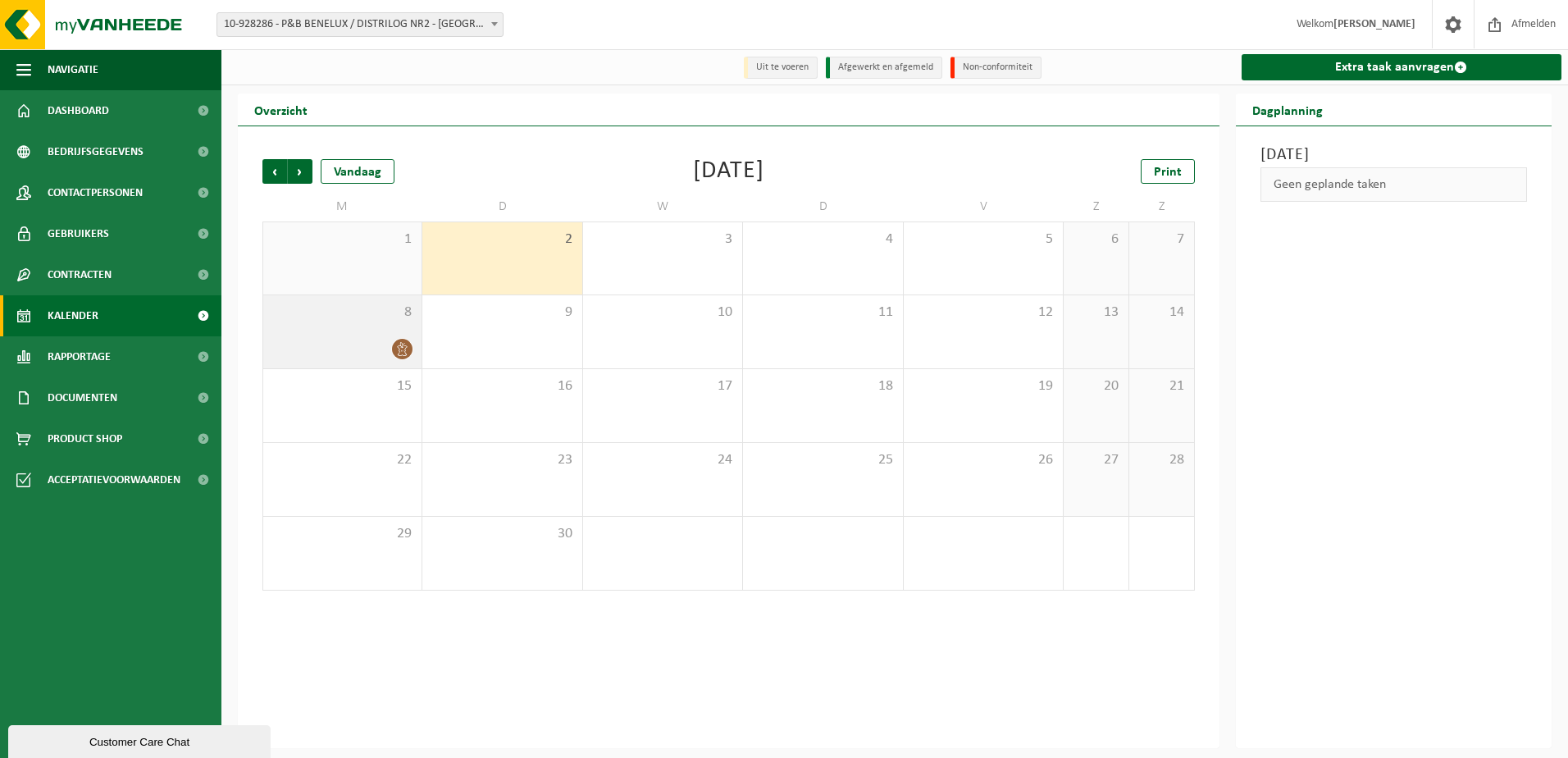
click at [394, 341] on div at bounding box center [401, 348] width 22 height 22
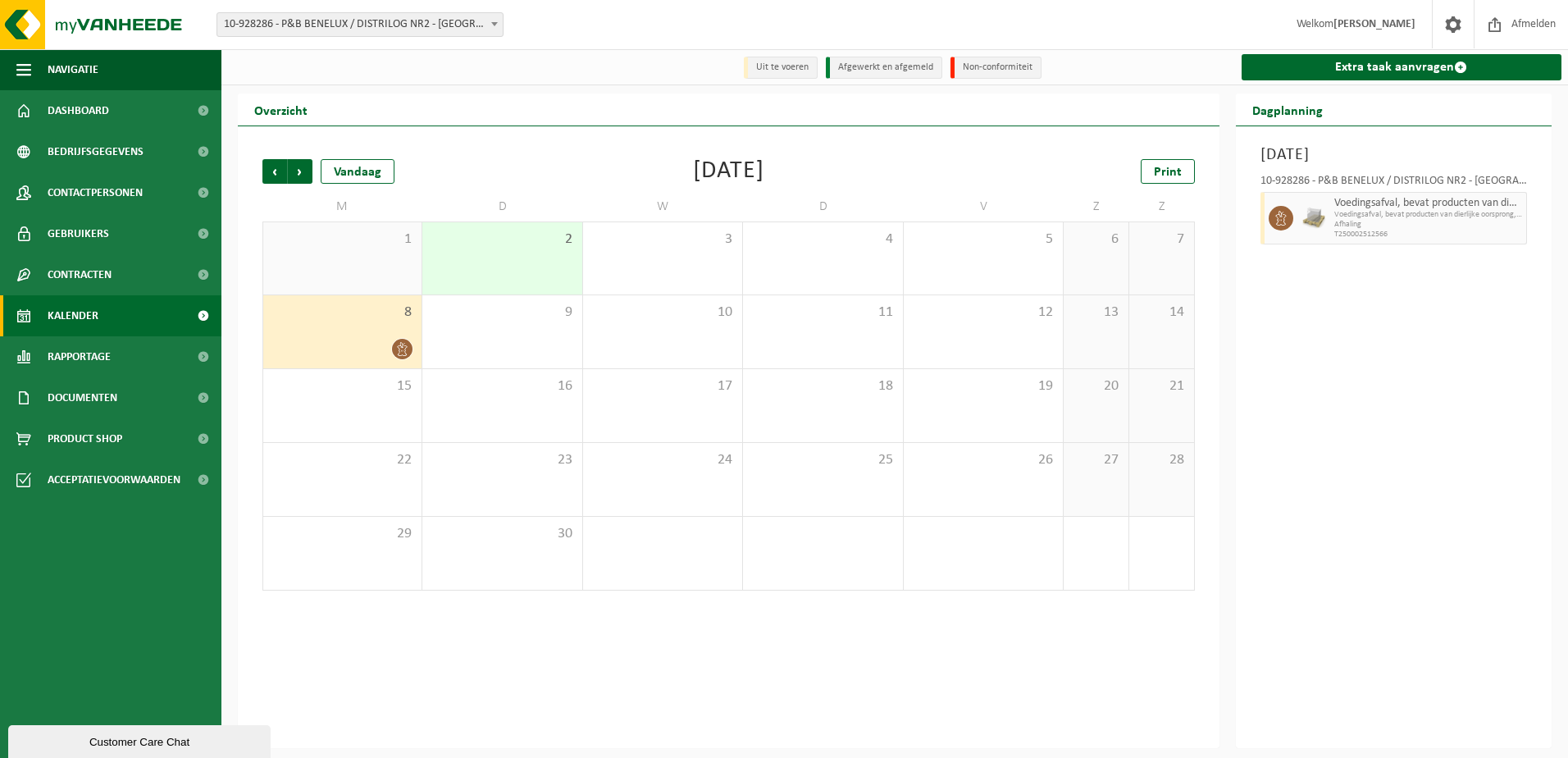
click at [402, 340] on span at bounding box center [402, 349] width 21 height 21
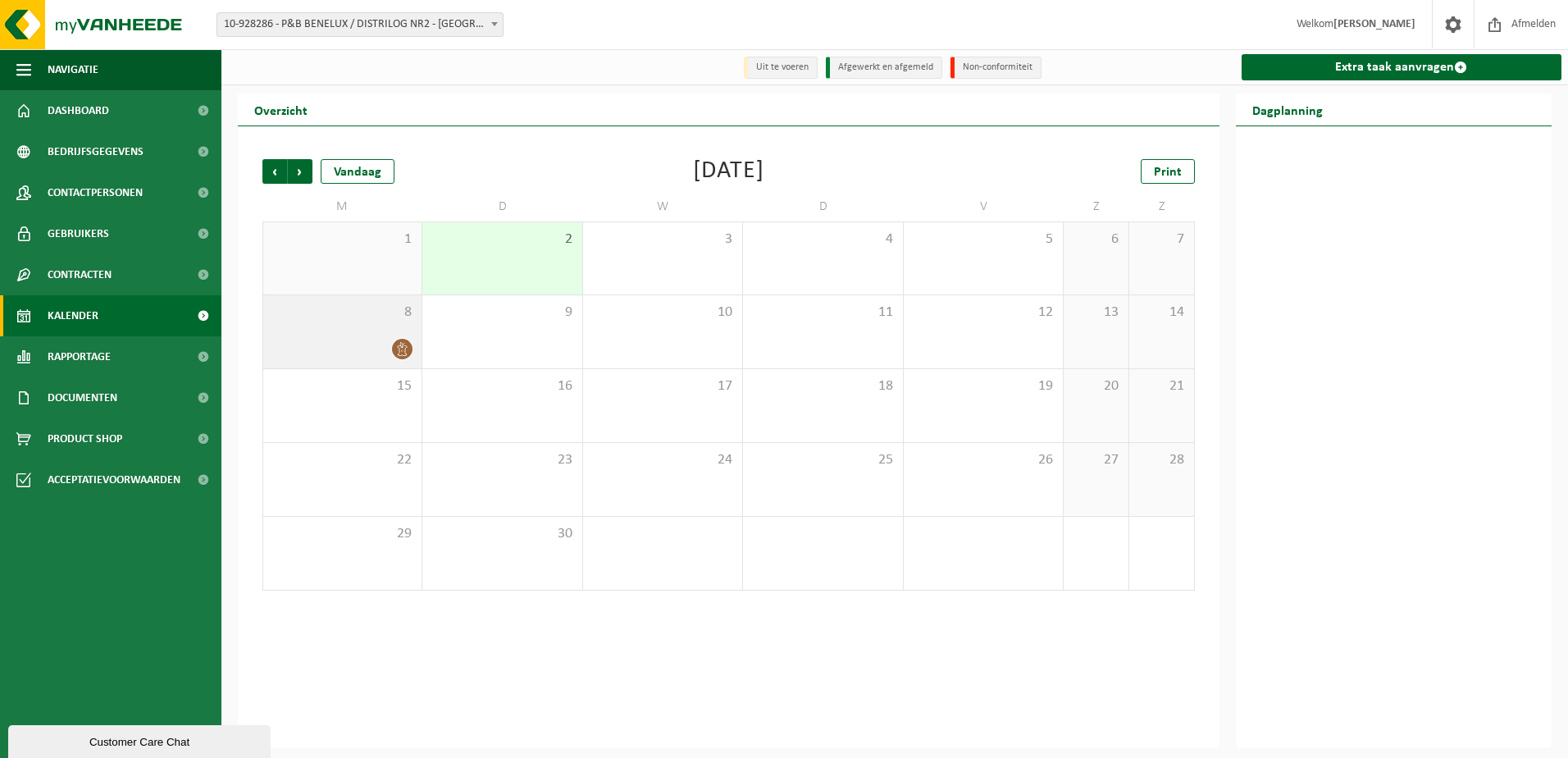
click at [402, 340] on span at bounding box center [402, 349] width 21 height 21
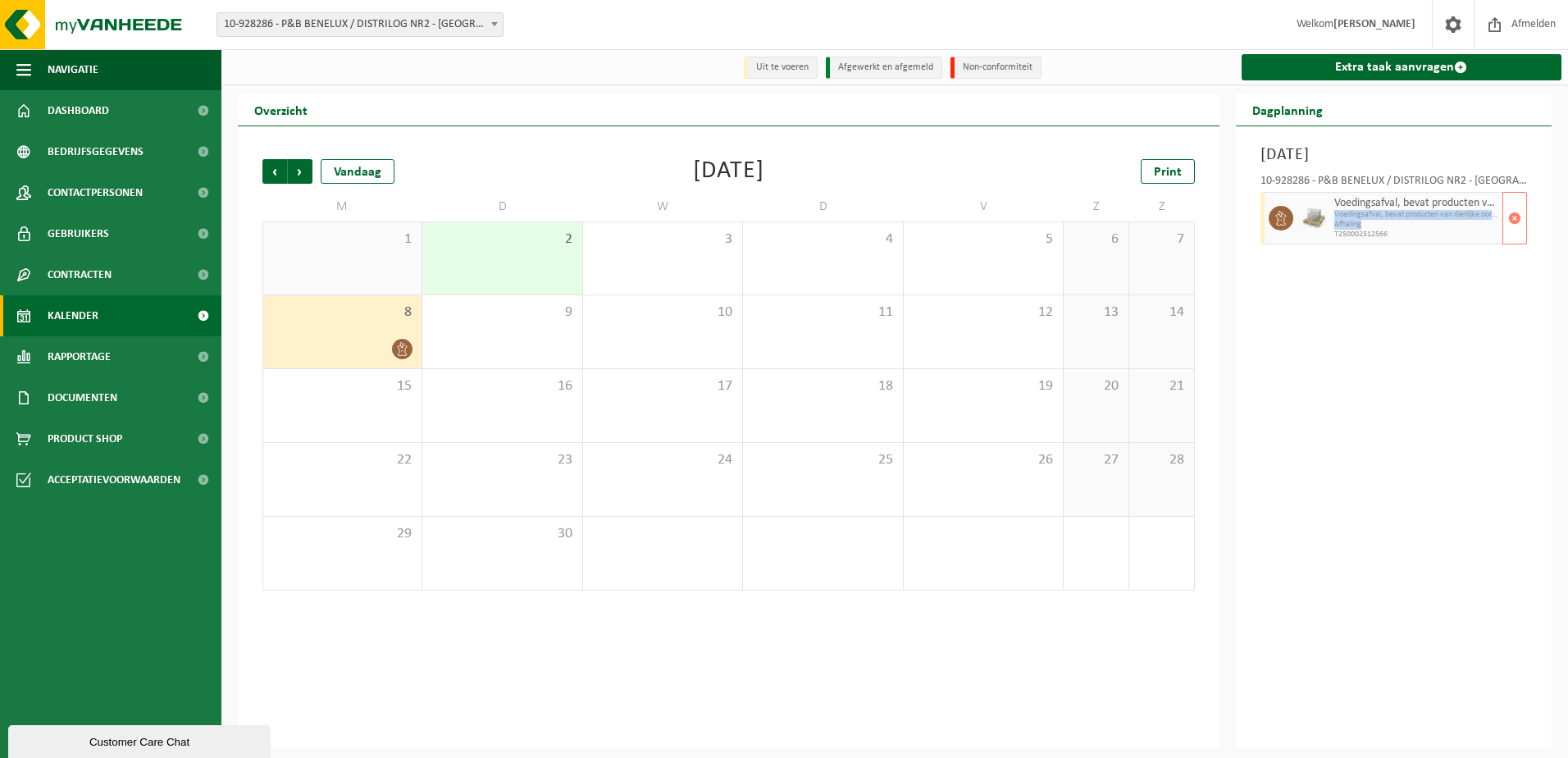
drag, startPoint x: 1400, startPoint y: 229, endPoint x: 1334, endPoint y: 215, distance: 67.5
click at [1334, 215] on div "Voedingsafval, bevat producten van dierlijke oorsprong, gemengde verpakking (in…" at bounding box center [1416, 218] width 173 height 53
drag, startPoint x: 1334, startPoint y: 215, endPoint x: 1327, endPoint y: 307, distance: 92.3
click at [1327, 307] on div "[DATE] 10-928286 - P&B BENELUX / DISTRILOG NR2 - LONDERZEEL Voedingsafval, beva…" at bounding box center [1393, 437] width 316 height 621
